Goal: Information Seeking & Learning: Learn about a topic

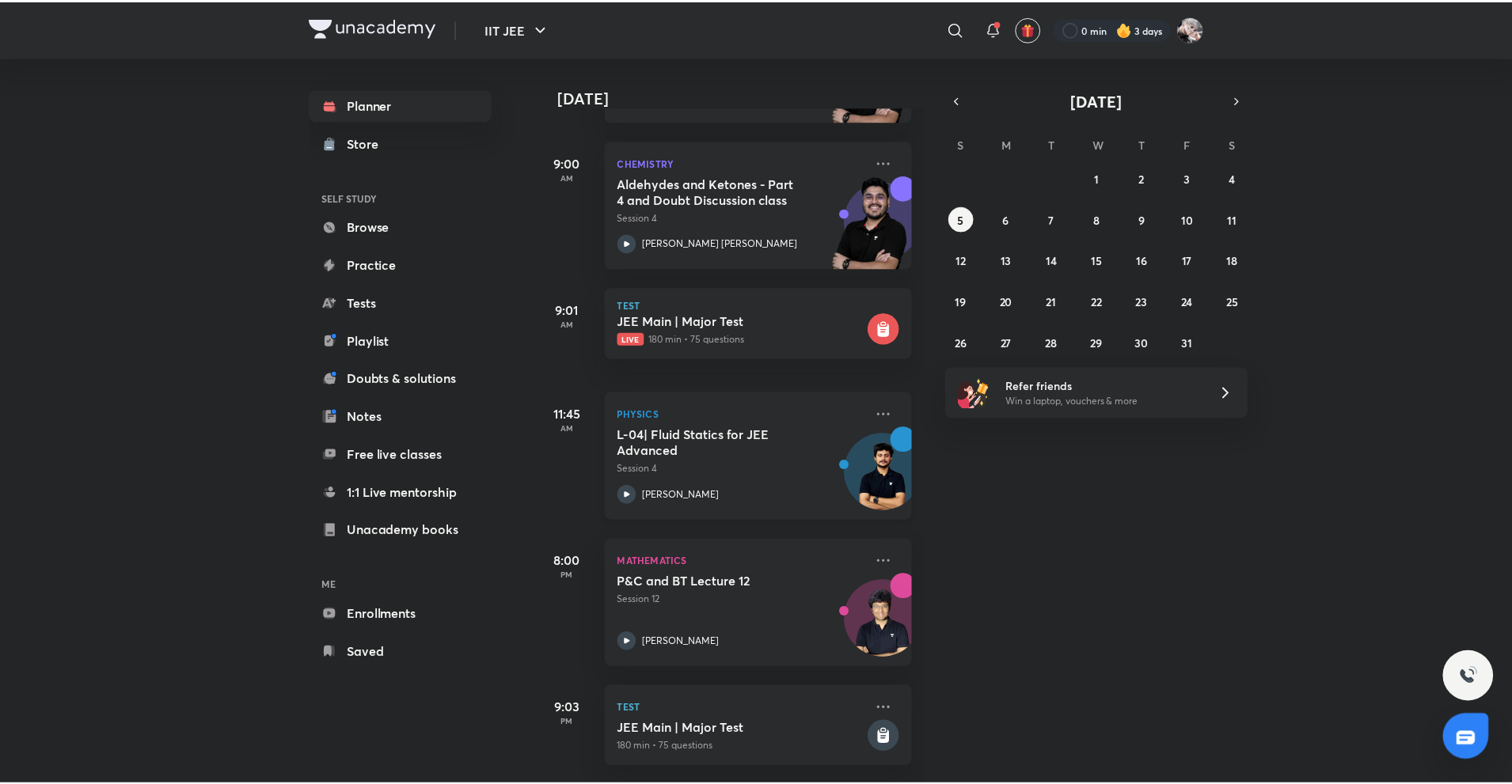
scroll to position [49, 0]
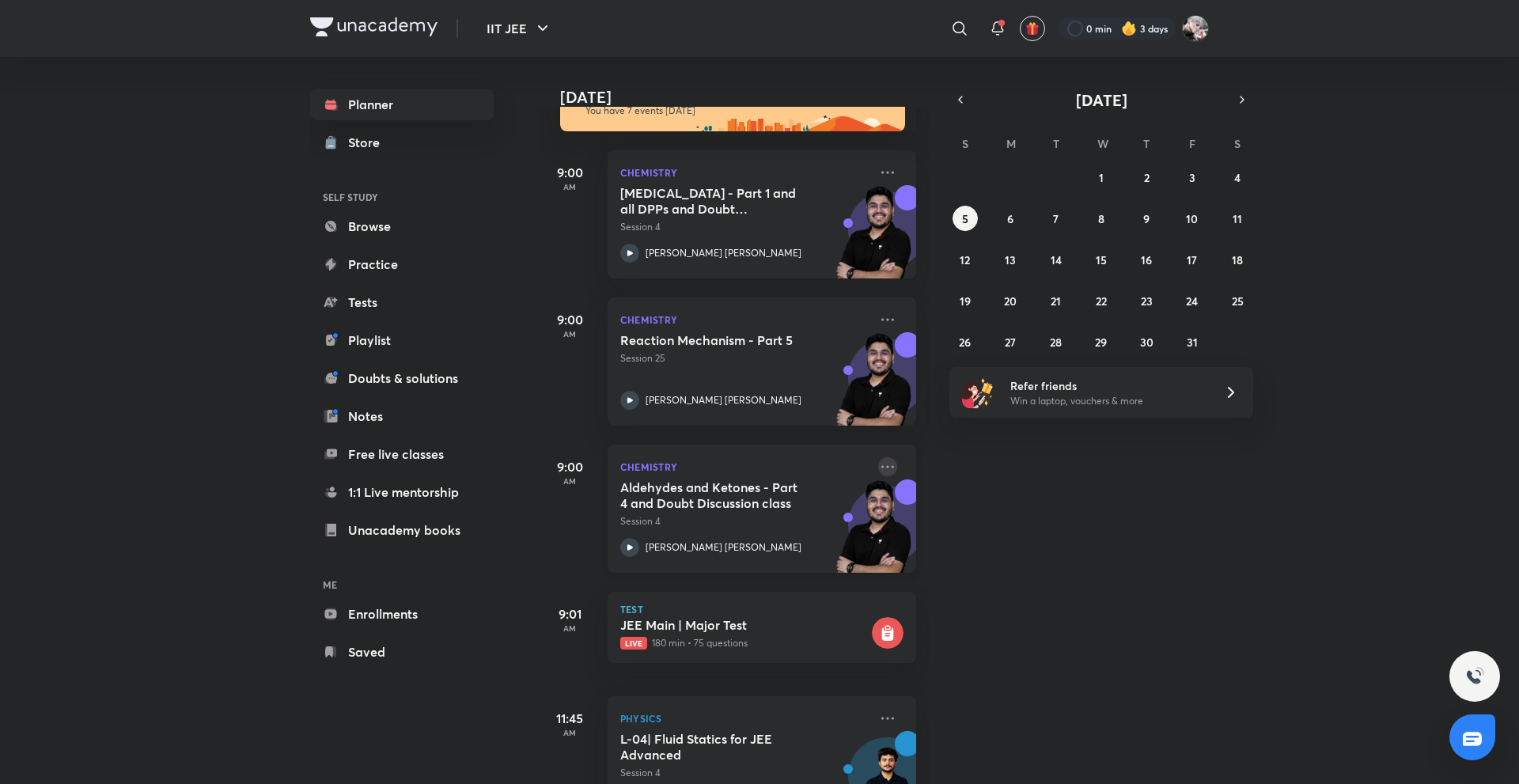
click at [878, 464] on icon at bounding box center [888, 467] width 19 height 19
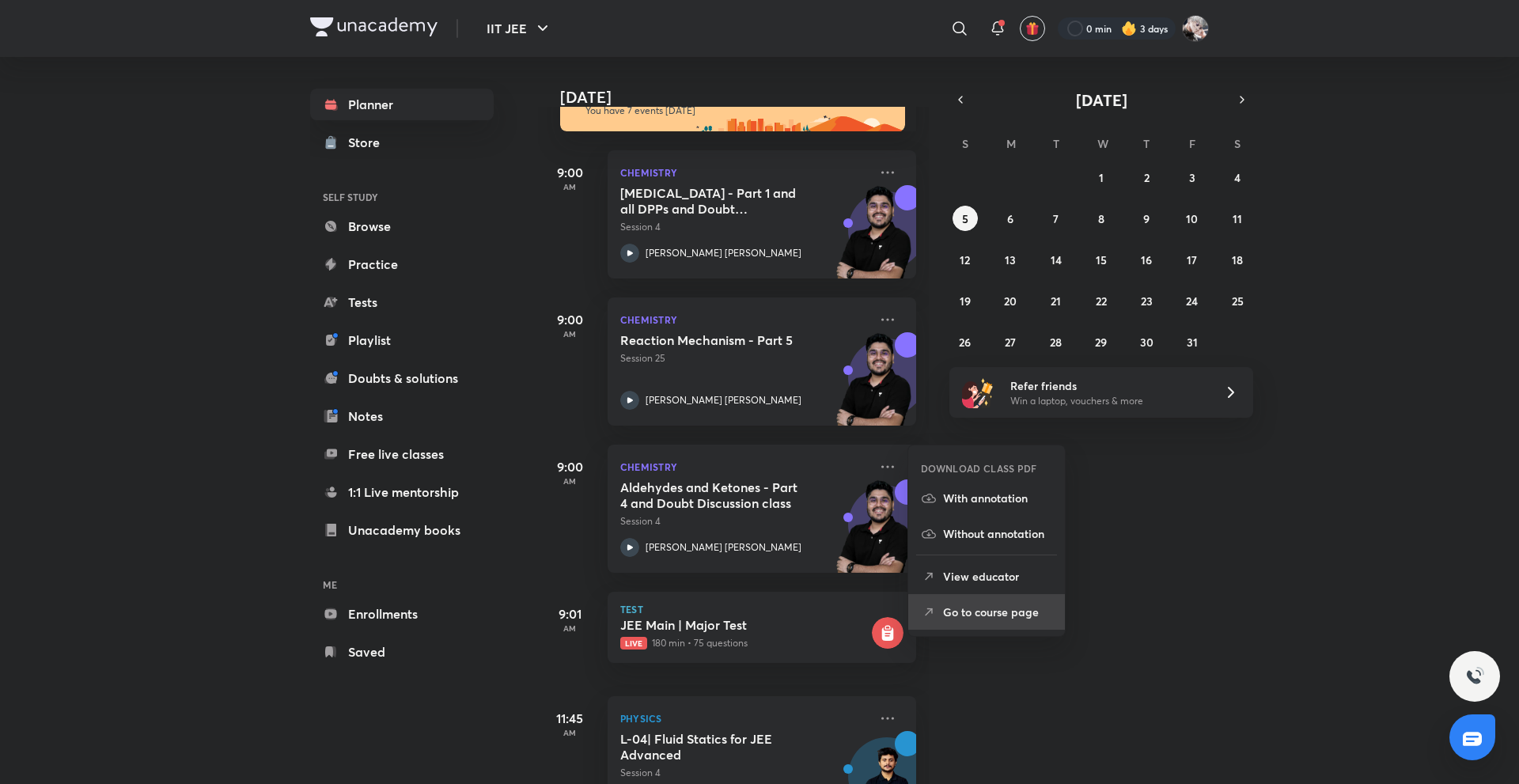
click at [967, 619] on p "Go to course page" at bounding box center [998, 612] width 109 height 17
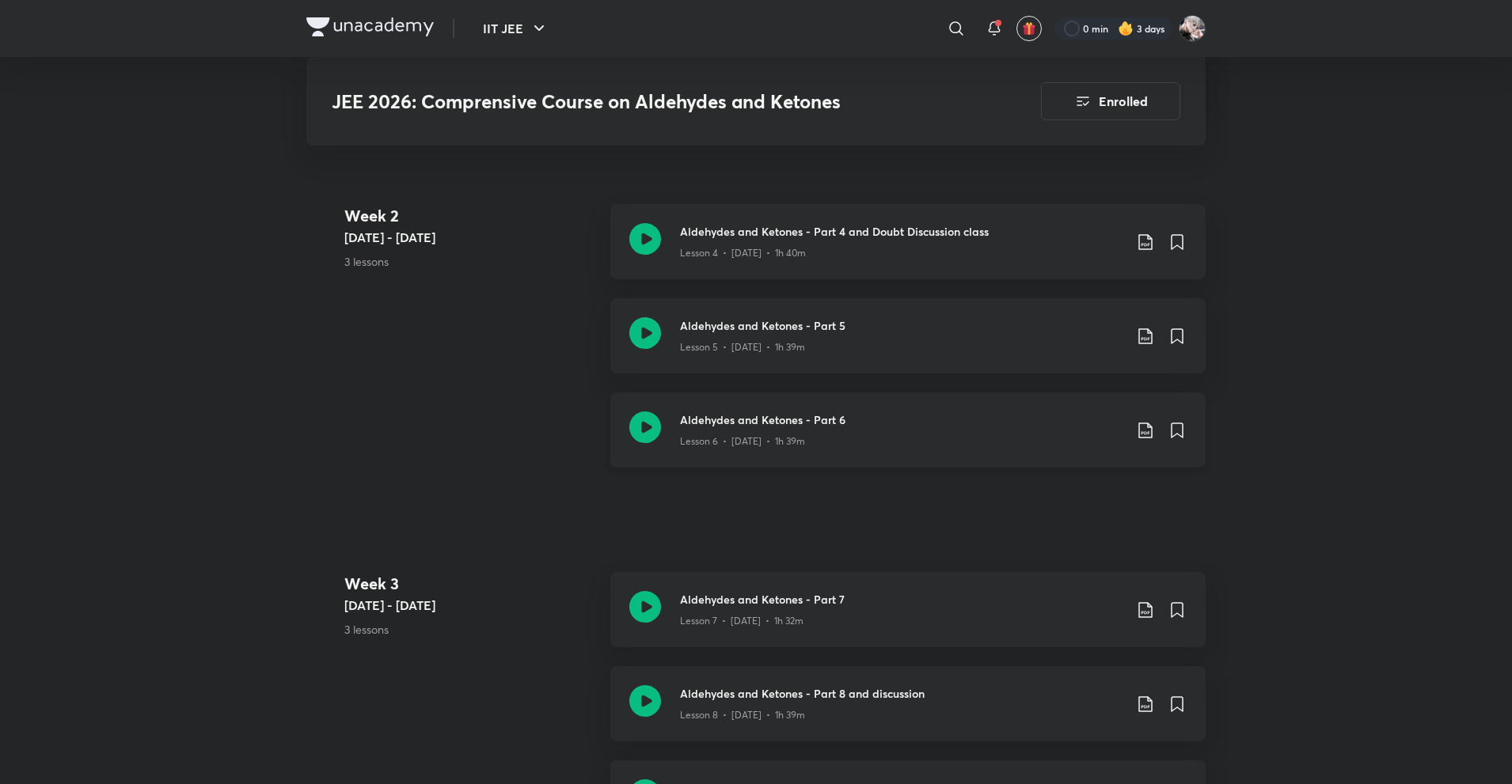
scroll to position [1409, 0]
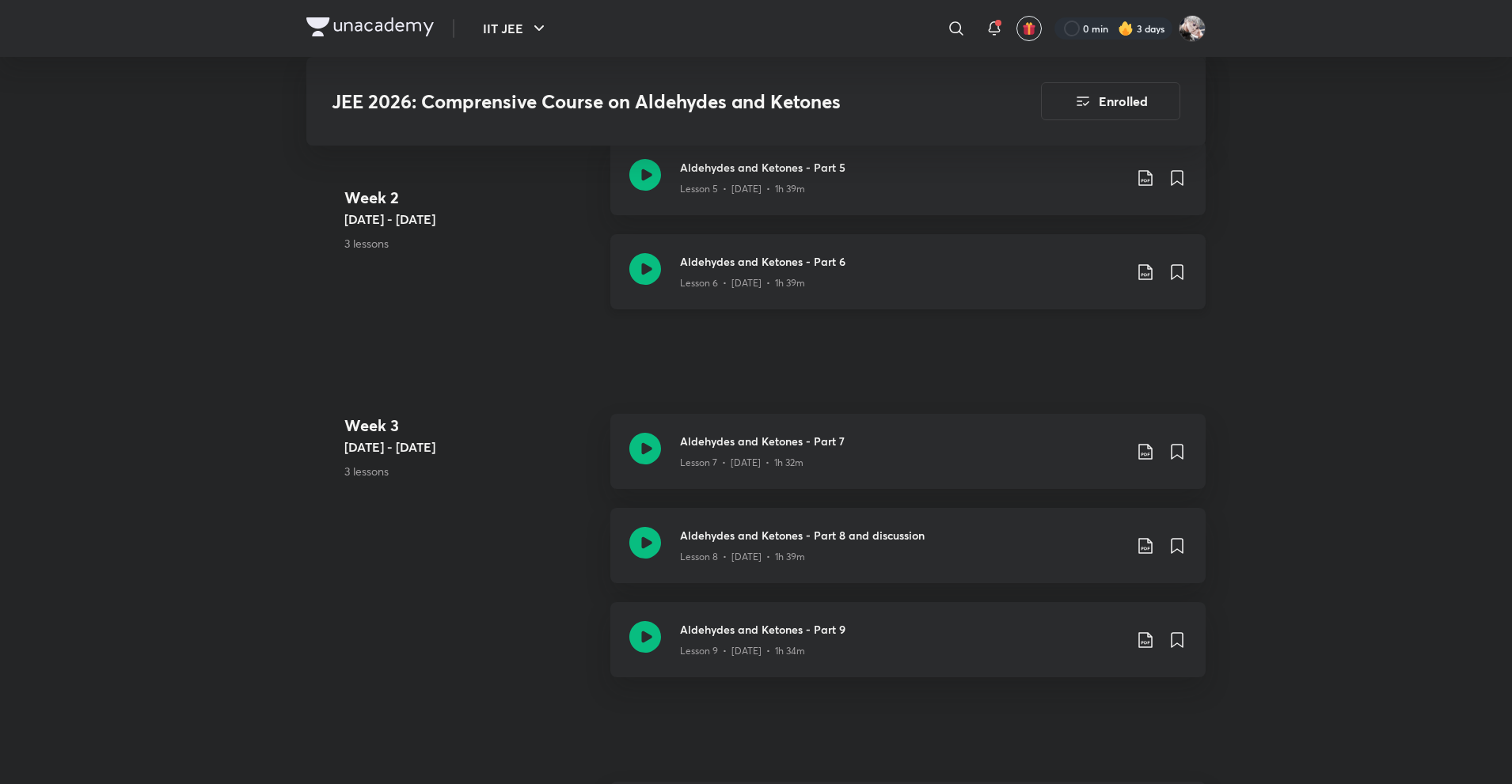
click at [782, 275] on div "Lesson 6 • Jul 13 • 1h 39m" at bounding box center [901, 280] width 443 height 20
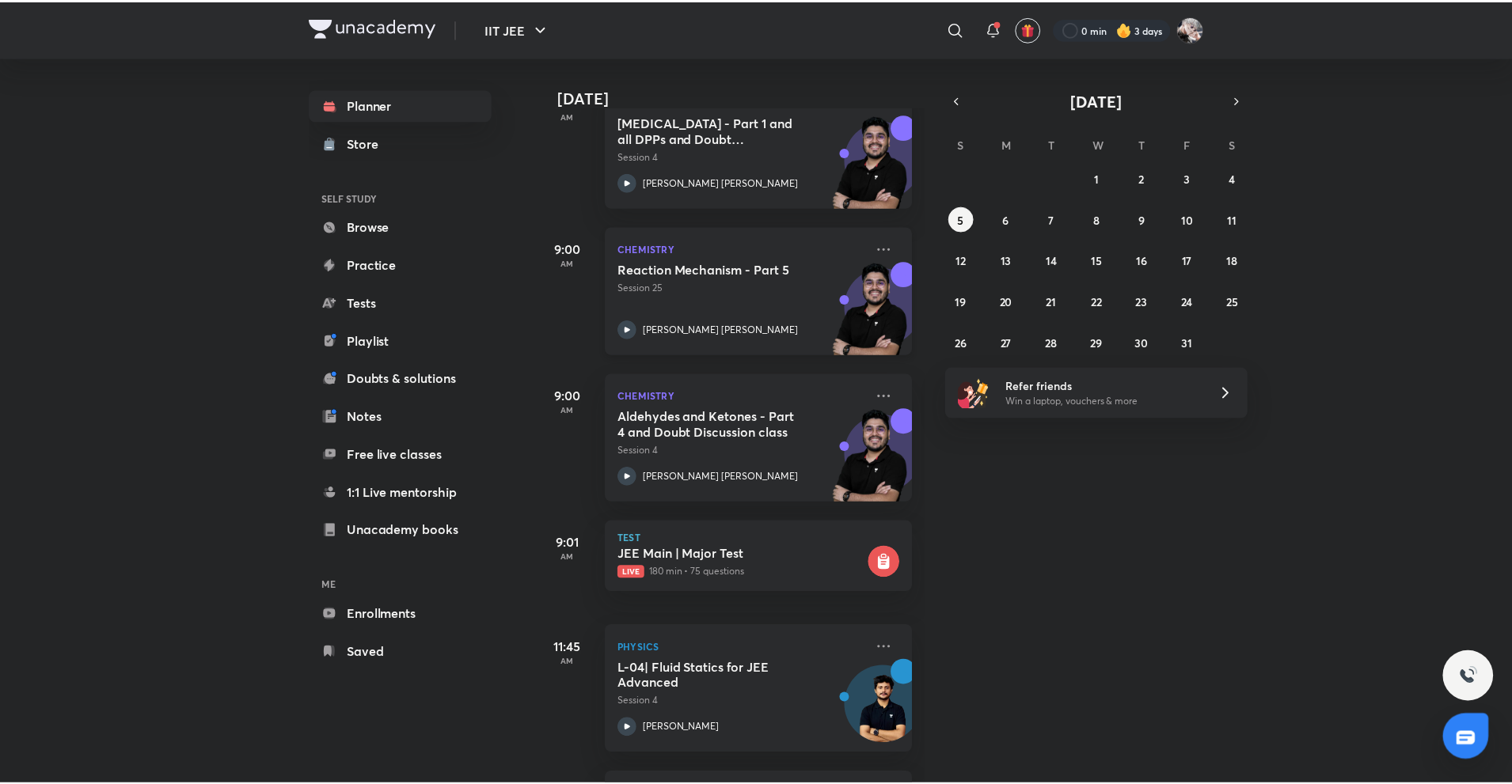
scroll to position [158, 0]
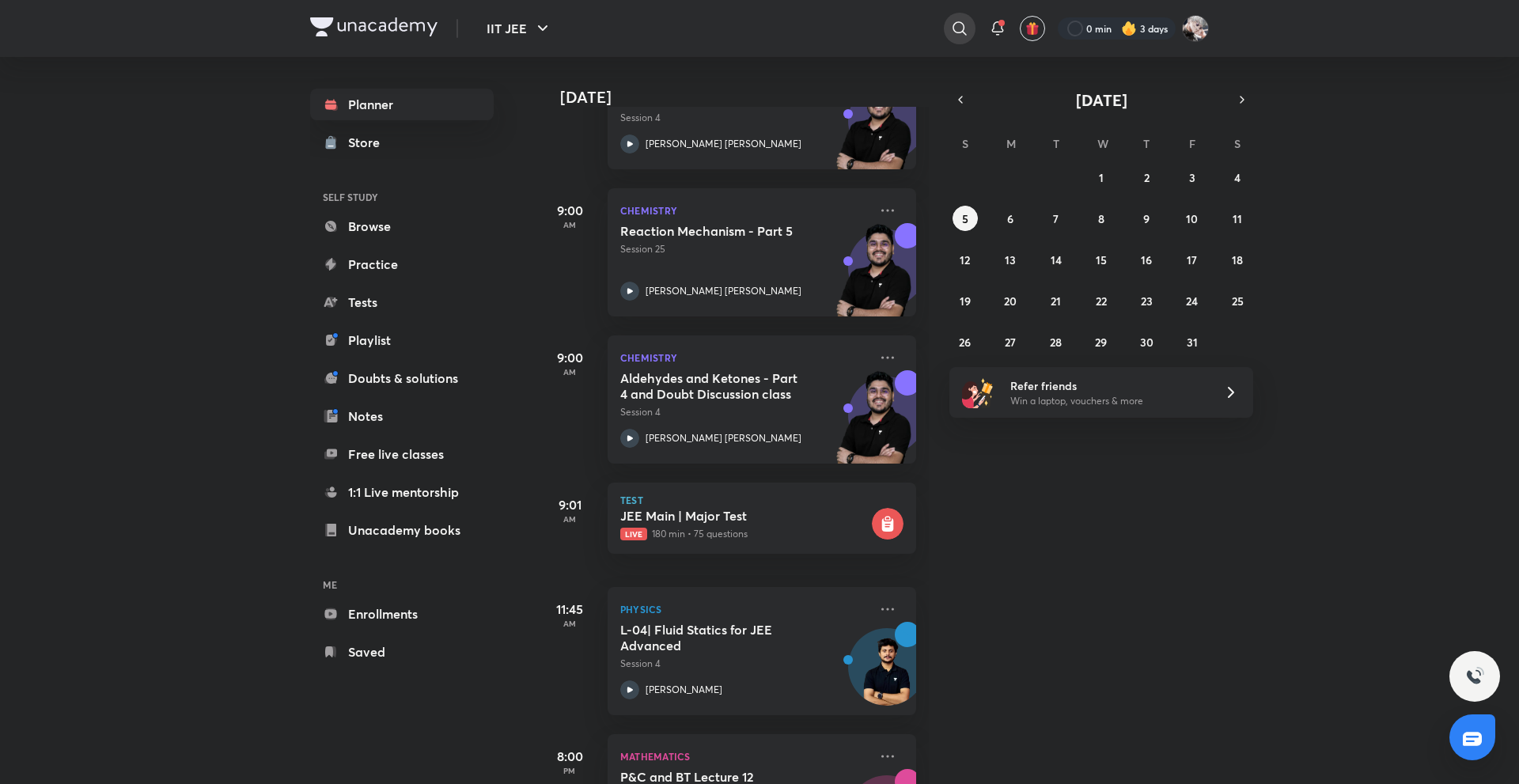
click at [959, 22] on icon at bounding box center [960, 28] width 14 height 14
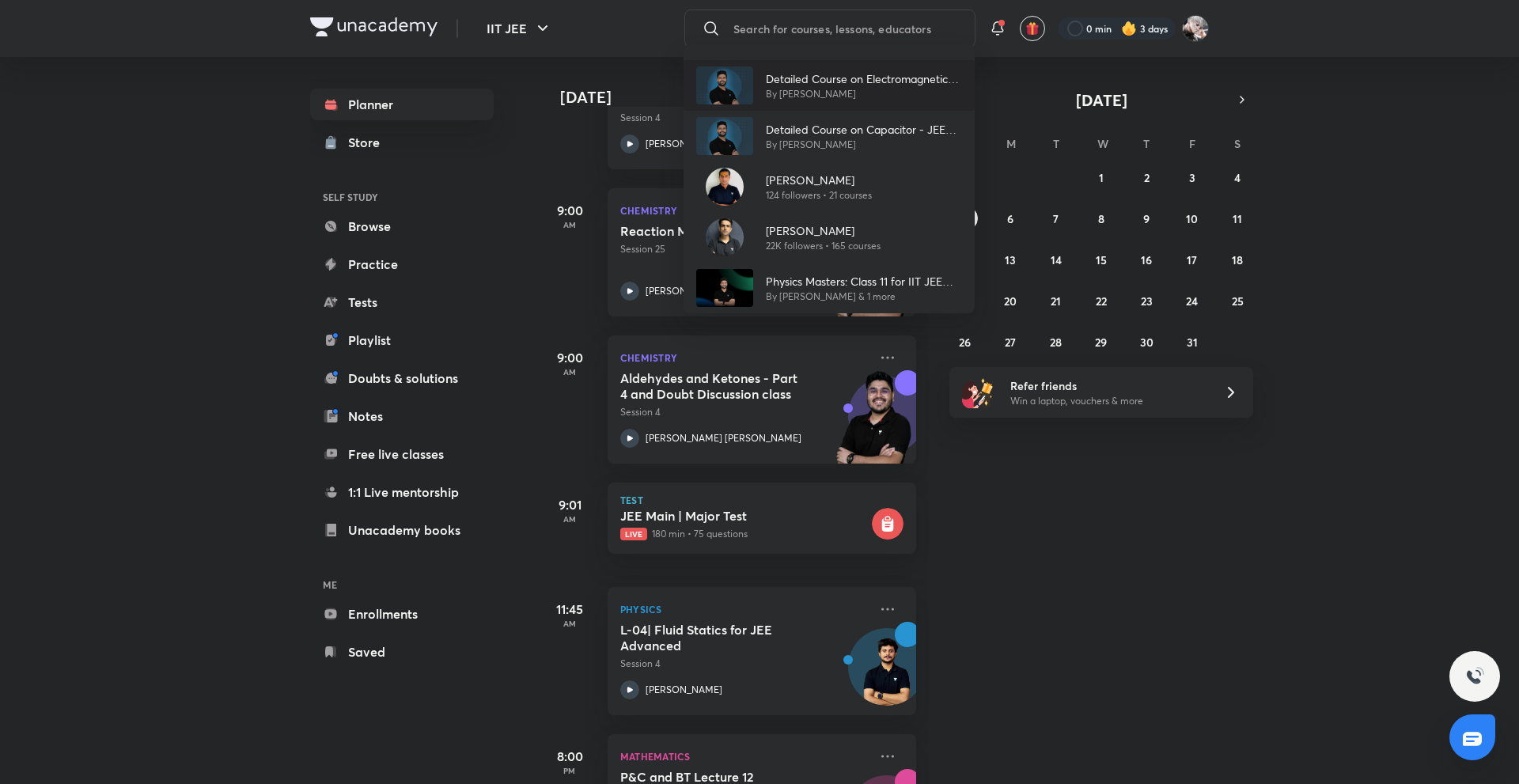
click at [840, 90] on p "By [PERSON_NAME]" at bounding box center [864, 93] width 196 height 14
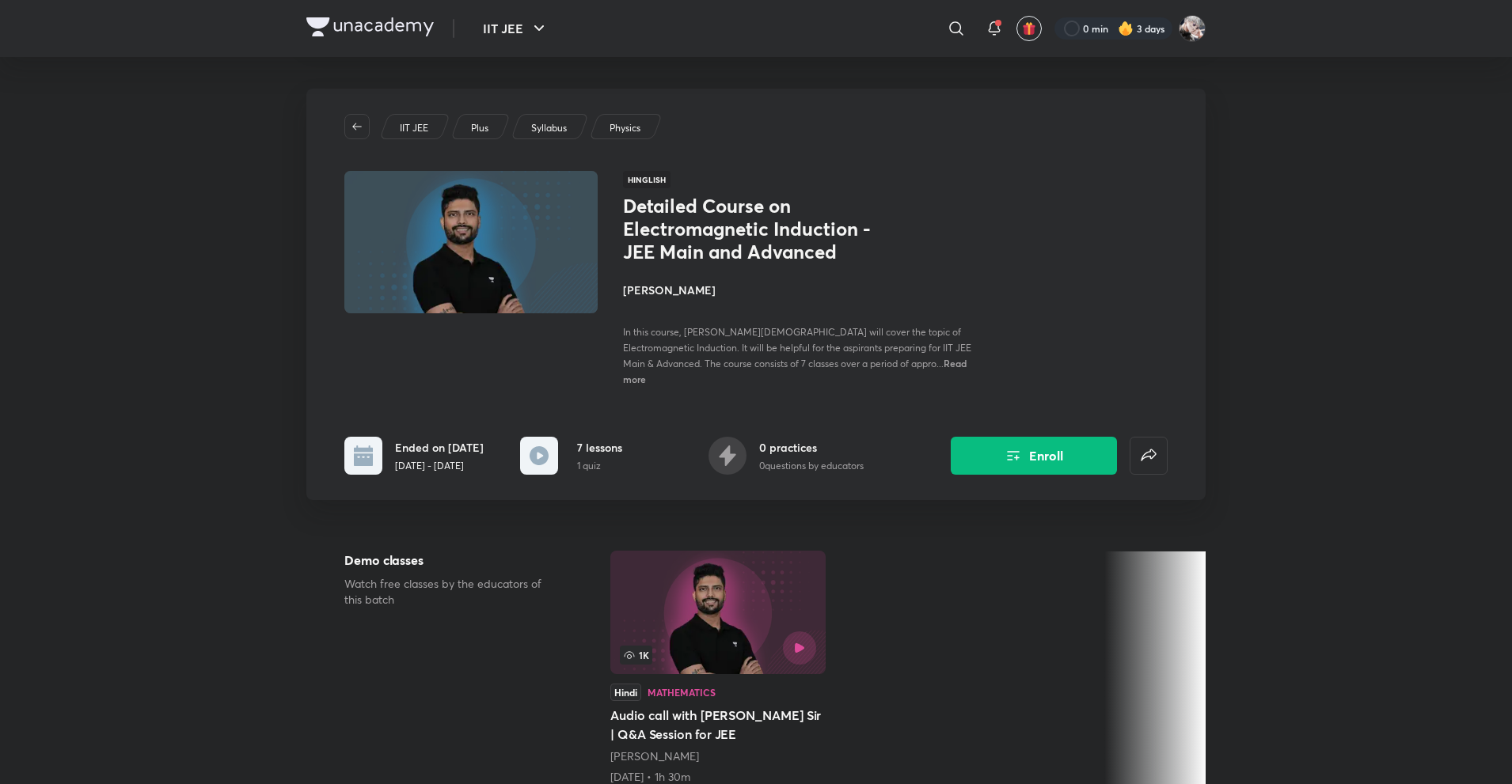
scroll to position [633, 0]
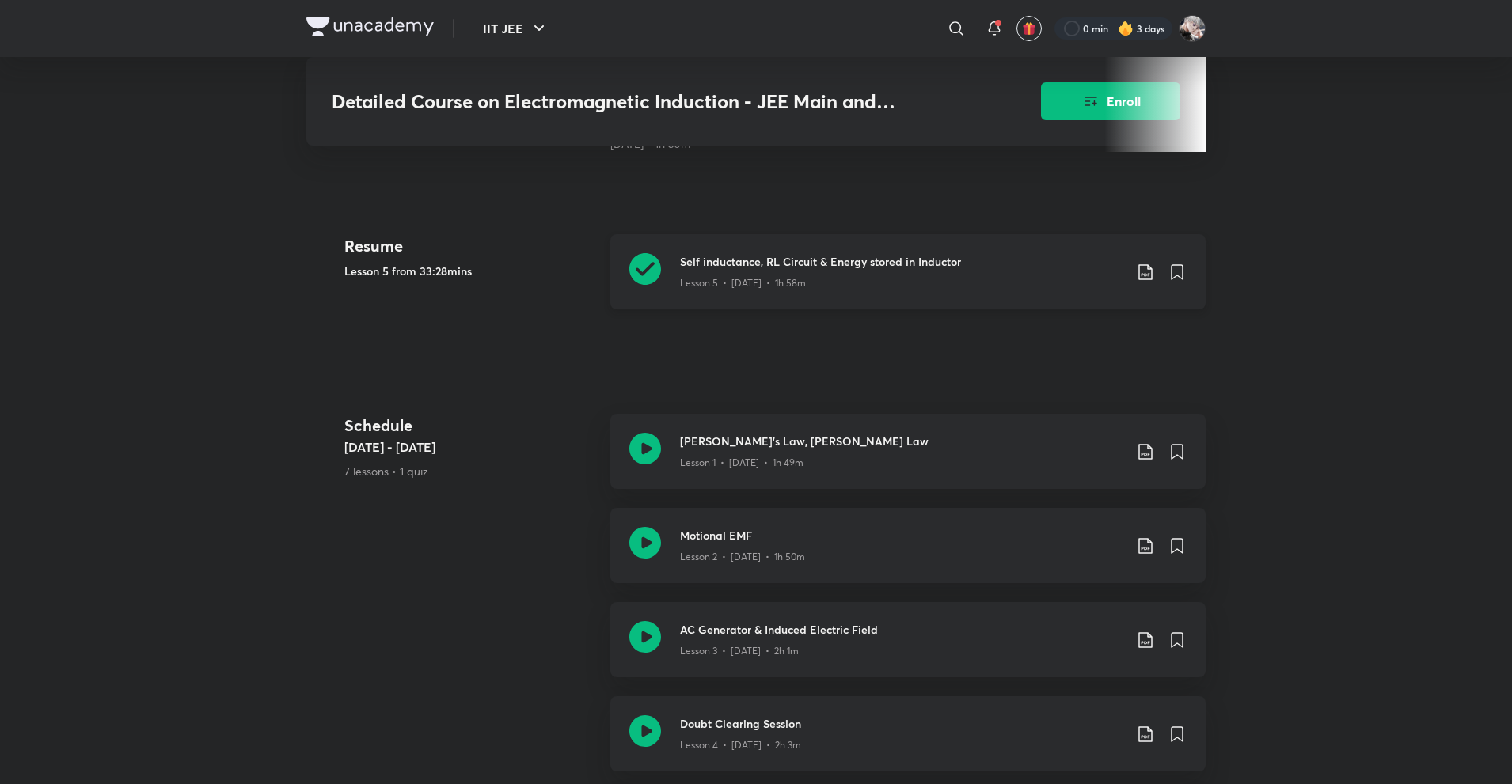
click at [807, 253] on h3 "Self inductance, RL Circuit & Energy stored in Inductor" at bounding box center [901, 262] width 443 height 17
